Goal: Task Accomplishment & Management: Complete application form

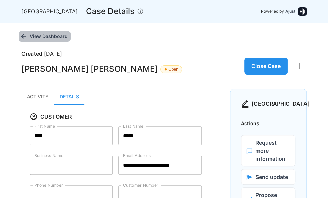
click at [55, 36] on button "View Dashboard" at bounding box center [45, 36] width 52 height 11
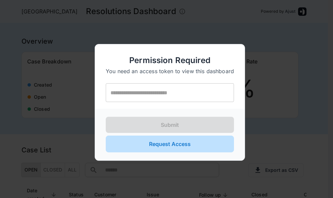
click at [181, 145] on button "Request Access" at bounding box center [170, 144] width 128 height 17
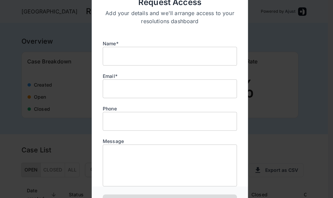
click at [274, 37] on div at bounding box center [166, 99] width 333 height 198
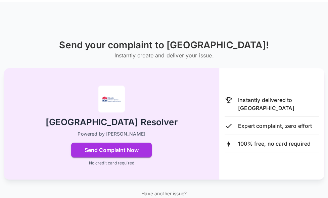
scroll to position [34, 0]
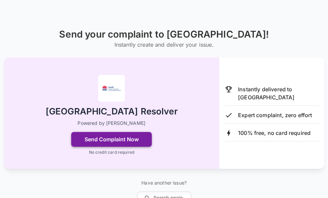
click at [131, 138] on button "Send Complaint Now" at bounding box center [111, 139] width 81 height 15
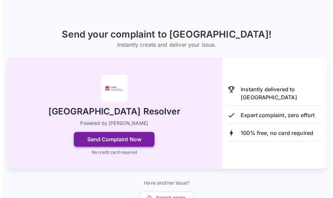
scroll to position [0, 0]
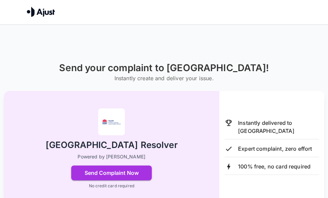
click at [47, 12] on img at bounding box center [41, 12] width 28 height 10
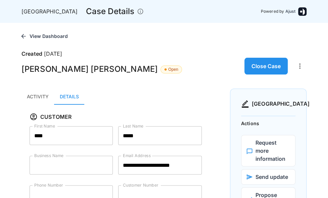
click at [114, 165] on div "**********" at bounding box center [113, 195] width 178 height 138
click at [35, 98] on button "Activity" at bounding box center [37, 97] width 33 height 16
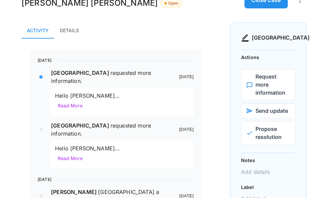
scroll to position [101, 0]
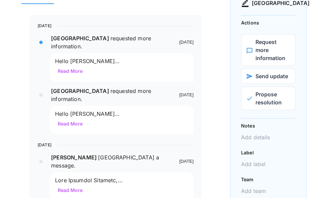
click at [78, 118] on button "Read More" at bounding box center [70, 124] width 30 height 12
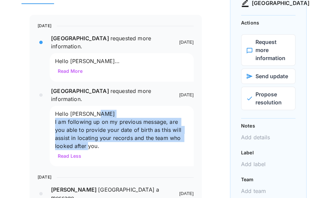
drag, startPoint x: 101, startPoint y: 130, endPoint x: 51, endPoint y: 105, distance: 56.5
click at [51, 106] on div "Hello Mr Smith I am following up on my previous message, are you able to provid…" at bounding box center [122, 136] width 144 height 61
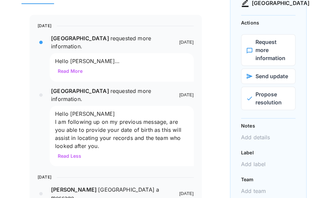
drag, startPoint x: 51, startPoint y: 105, endPoint x: 97, endPoint y: 50, distance: 72.2
click at [97, 58] on span "Hello Mr Smith I have reviewed the message thread and am unable to locate my pr…" at bounding box center [120, 114] width 131 height 112
click at [78, 65] on button "Read More" at bounding box center [70, 71] width 30 height 12
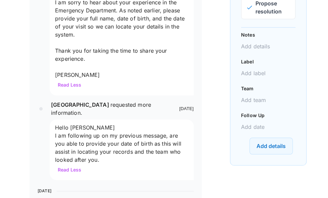
scroll to position [202, 0]
